Goal: Communication & Community: Share content

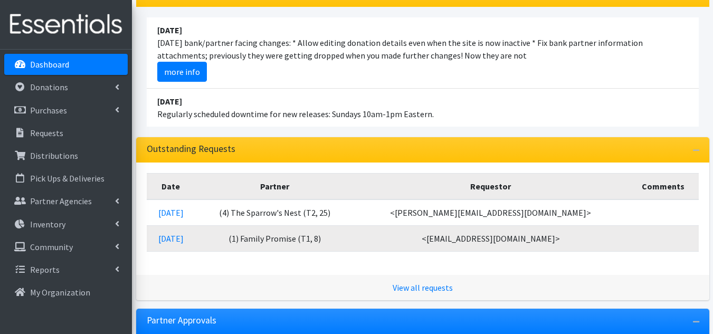
scroll to position [106, 0]
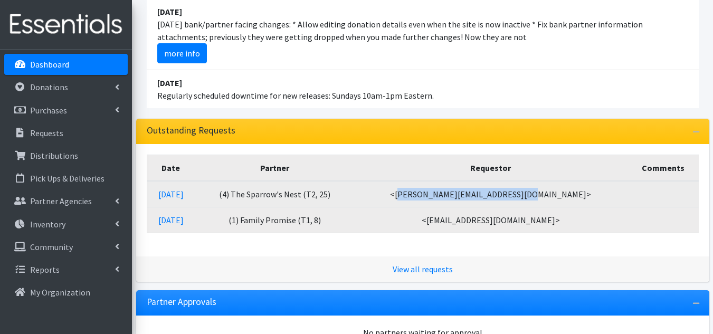
drag, startPoint x: 452, startPoint y: 194, endPoint x: 570, endPoint y: 205, distance: 118.2
click at [570, 205] on td "<delanie@sparrowsnestathens.org>" at bounding box center [491, 194] width 274 height 26
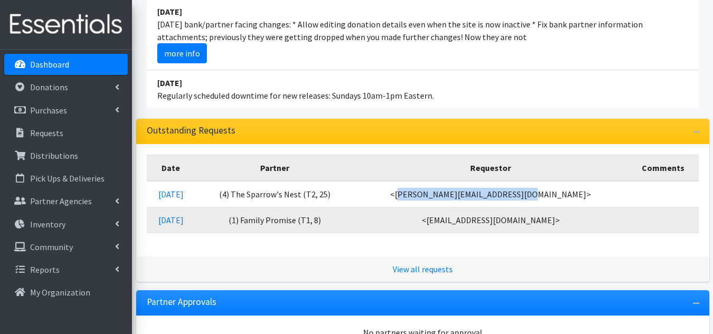
copy td "delanie@sparrowsnestathens.org"
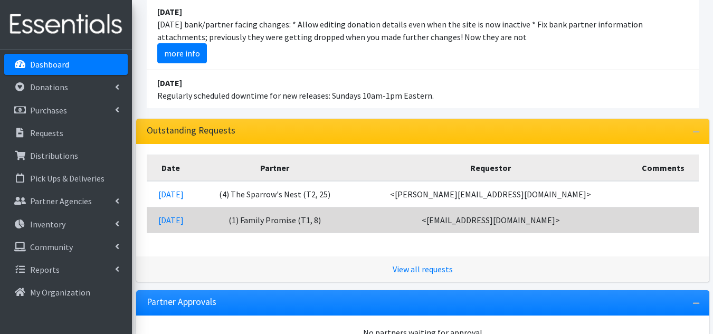
click at [470, 230] on td "<serve@familypromiseathens.org>" at bounding box center [491, 220] width 274 height 26
drag, startPoint x: 457, startPoint y: 218, endPoint x: 571, endPoint y: 225, distance: 114.2
click at [571, 225] on td "<[EMAIL_ADDRESS][DOMAIN_NAME]>" at bounding box center [491, 220] width 274 height 26
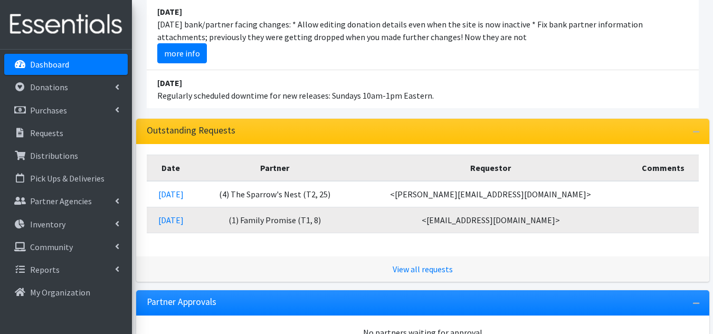
copy td "serve@familypromiseathens.org"
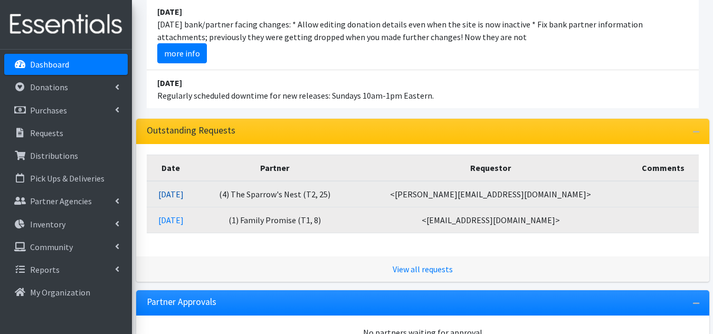
click at [184, 195] on link "[DATE]" at bounding box center [170, 194] width 25 height 11
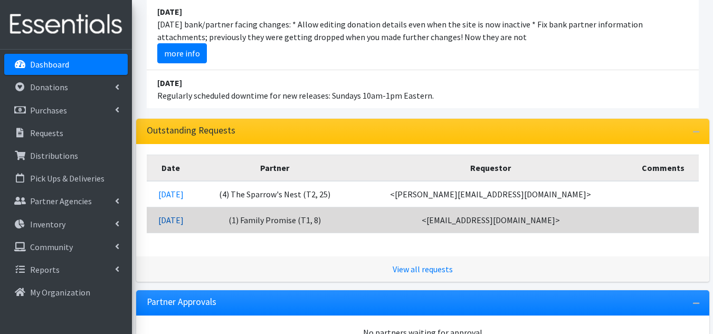
click at [184, 224] on link "[DATE]" at bounding box center [170, 220] width 25 height 11
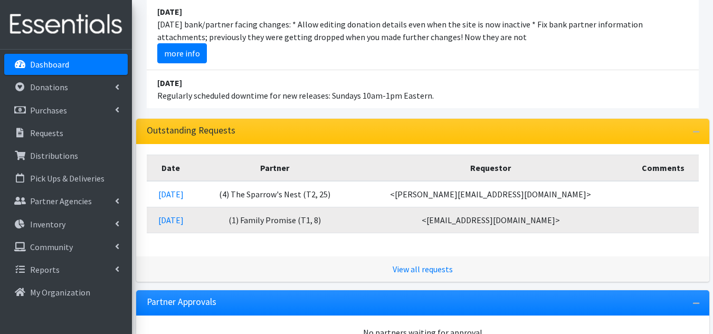
click at [410, 244] on div "Date Partner Requestor Comments 08/13/2025 (4) The Sparrow's Nest (T2, 25) <del…" at bounding box center [422, 200] width 573 height 112
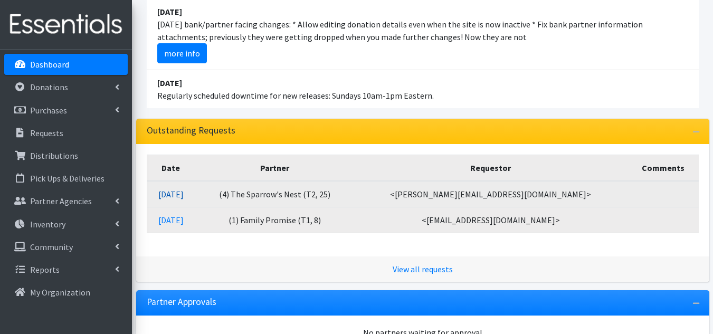
click at [179, 195] on link "[DATE]" at bounding box center [170, 194] width 25 height 11
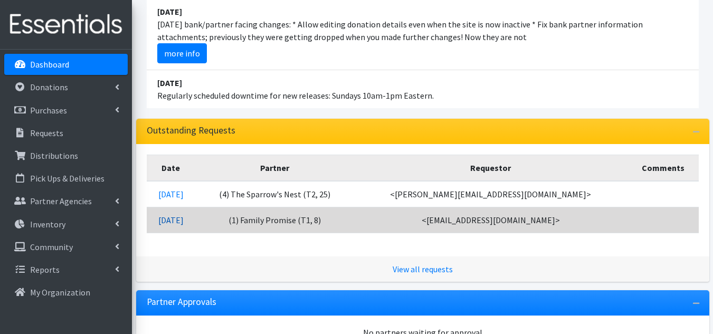
click at [175, 219] on link "[DATE]" at bounding box center [170, 220] width 25 height 11
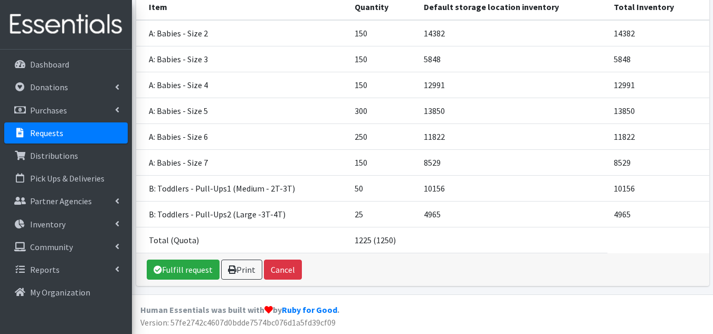
scroll to position [13, 0]
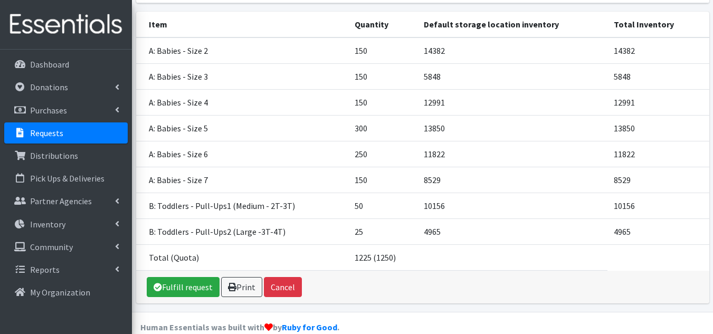
scroll to position [158, 0]
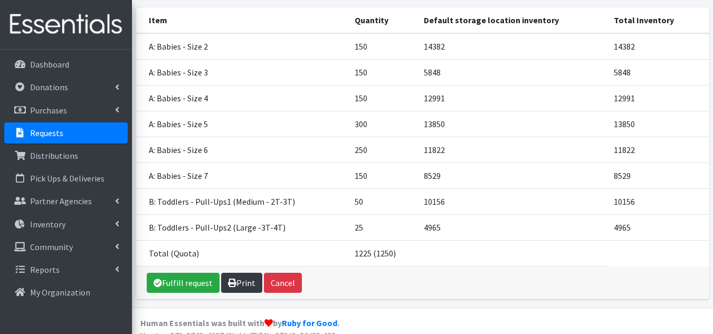
click at [244, 287] on link "Print" at bounding box center [241, 283] width 41 height 20
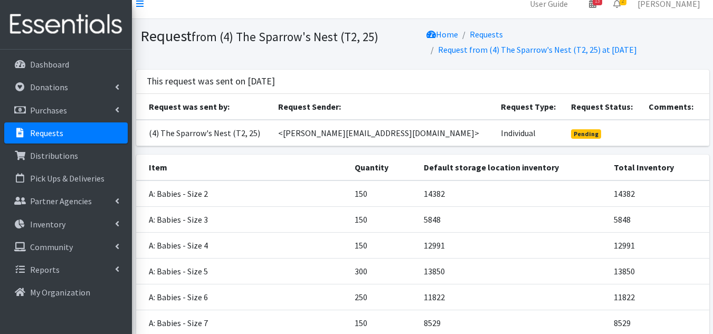
scroll to position [0, 0]
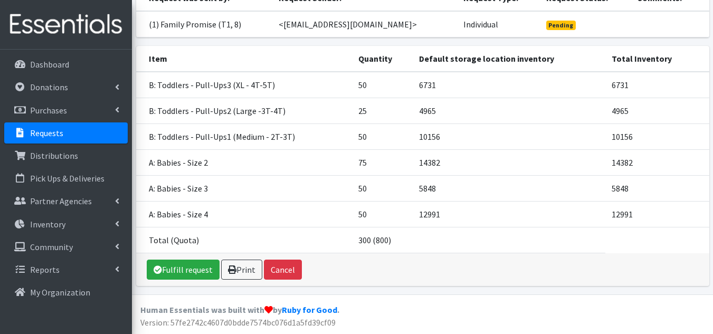
scroll to position [120, 0]
click at [240, 265] on link "Print" at bounding box center [241, 270] width 41 height 20
click at [68, 67] on p "Dashboard" at bounding box center [49, 64] width 39 height 11
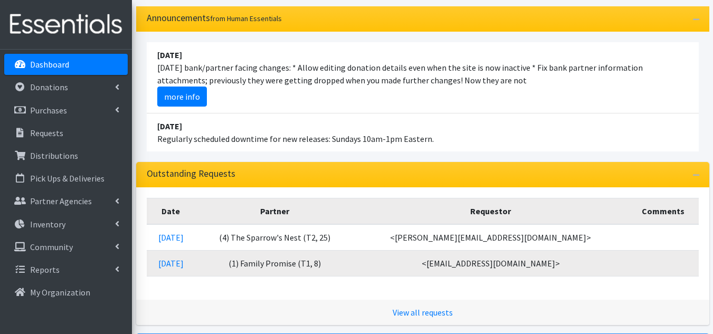
scroll to position [106, 0]
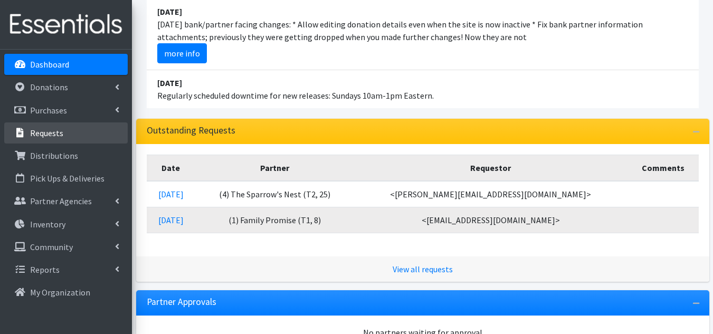
click at [56, 135] on p "Requests" at bounding box center [46, 133] width 33 height 11
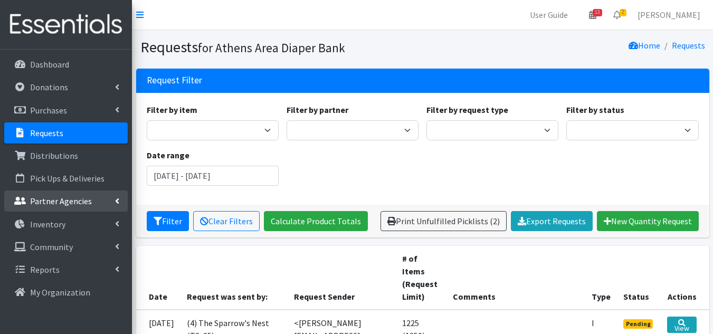
click at [61, 195] on link "Partner Agencies" at bounding box center [66, 201] width 124 height 21
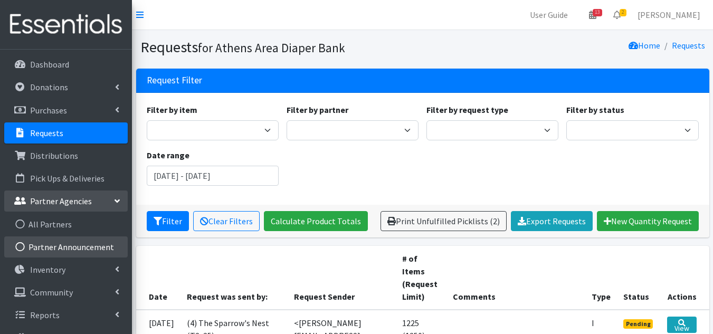
click at [62, 243] on link "Partner Announcement" at bounding box center [66, 246] width 124 height 21
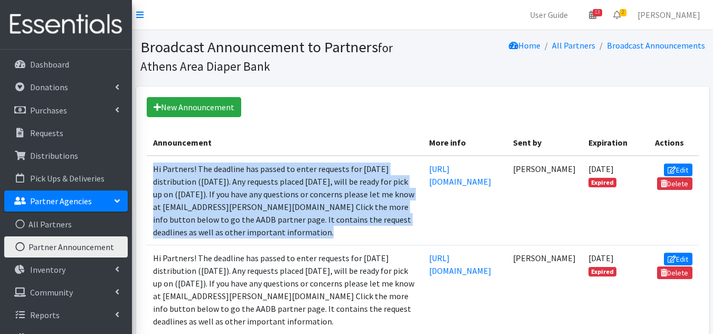
drag, startPoint x: 364, startPoint y: 259, endPoint x: 151, endPoint y: 182, distance: 226.1
click at [151, 182] on td "Hi Partners! The deadline has passed to enter requests for [DATE] distribution …" at bounding box center [285, 201] width 276 height 90
copy td "Hi Partners! The deadline has passed to enter requests for [DATE] distribution …"
click at [205, 107] on link "New Announcement" at bounding box center [194, 107] width 94 height 20
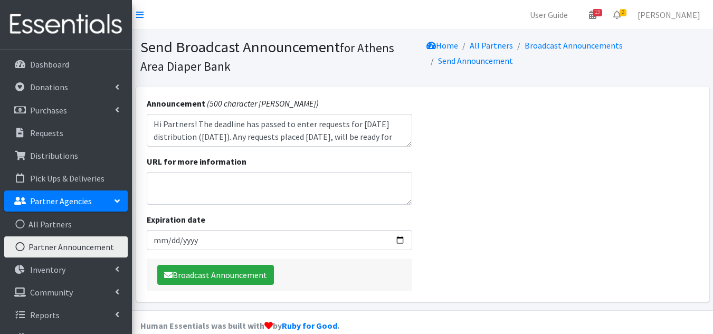
click at [201, 137] on textarea "Hi Partners! The deadline has passed to enter requests for [DATE] distribution …" at bounding box center [279, 130] width 265 height 33
click at [386, 135] on textarea "Hi Partners! The deadline has passed to enter requests for [DATE] distribution …" at bounding box center [279, 130] width 265 height 33
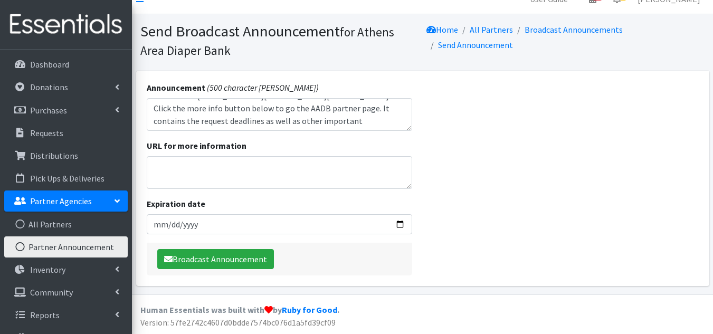
type textarea "Hi Partners! The deadline has passed to enter requests for [DATE] distribution …"
click at [196, 171] on textarea "URL for more information" at bounding box center [279, 172] width 265 height 33
paste textarea "[URL][DOMAIN_NAME]"
type textarea "[URL][DOMAIN_NAME]"
click at [399, 223] on input "Expiration date" at bounding box center [279, 224] width 265 height 20
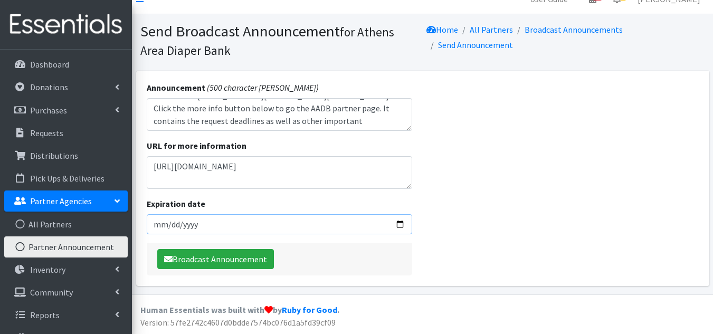
type input "[DATE]"
click at [181, 257] on button "Broadcast Announcement" at bounding box center [215, 259] width 117 height 20
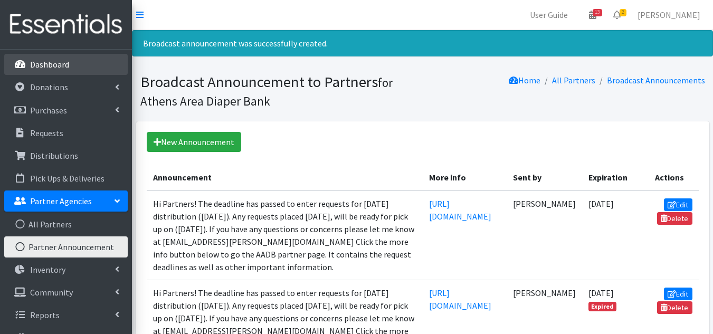
click at [50, 58] on link "Dashboard" at bounding box center [66, 64] width 124 height 21
